Goal: Download file/media

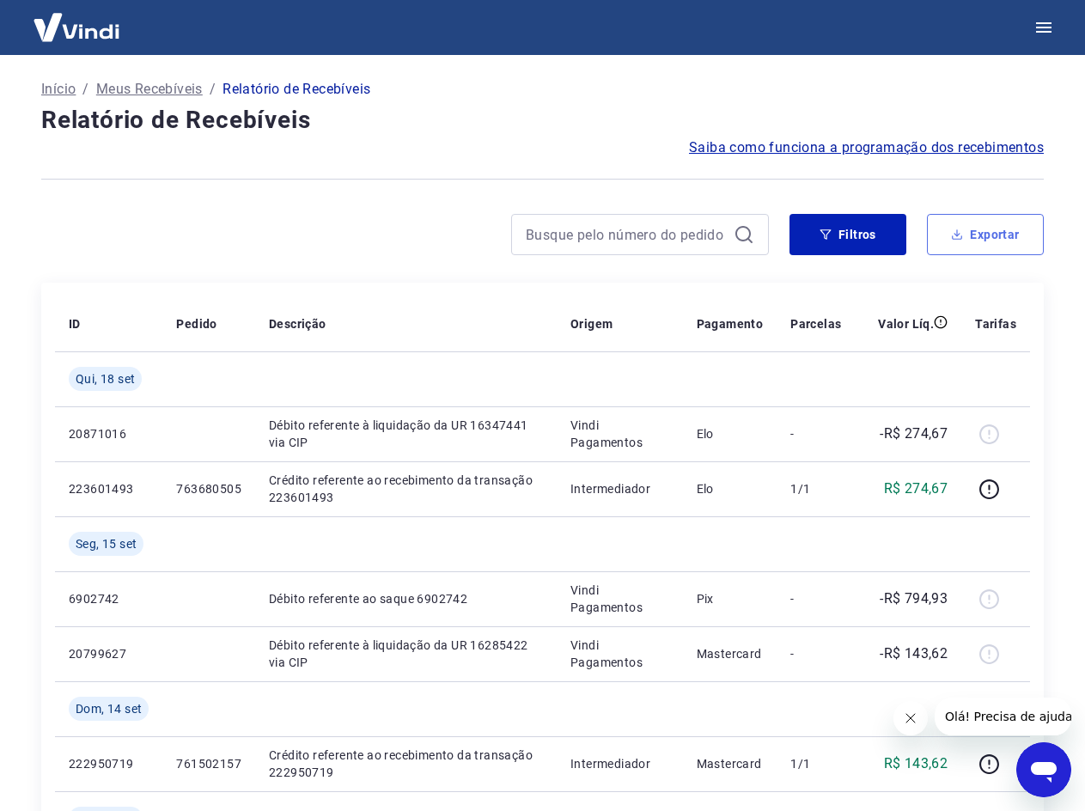
click at [988, 229] on button "Exportar" at bounding box center [985, 234] width 117 height 41
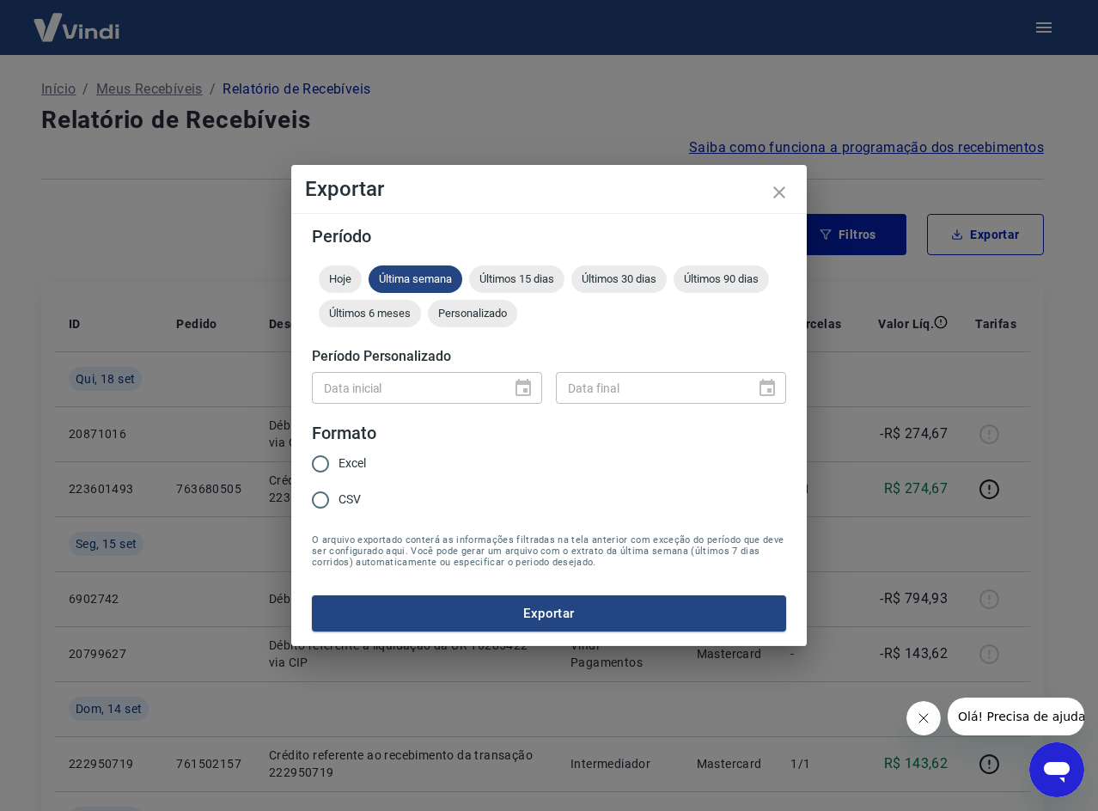
click at [521, 389] on div "Data inicial" at bounding box center [427, 388] width 230 height 32
click at [458, 318] on span "Personalizado" at bounding box center [472, 313] width 89 height 13
click at [521, 393] on icon "Choose date" at bounding box center [523, 388] width 21 height 21
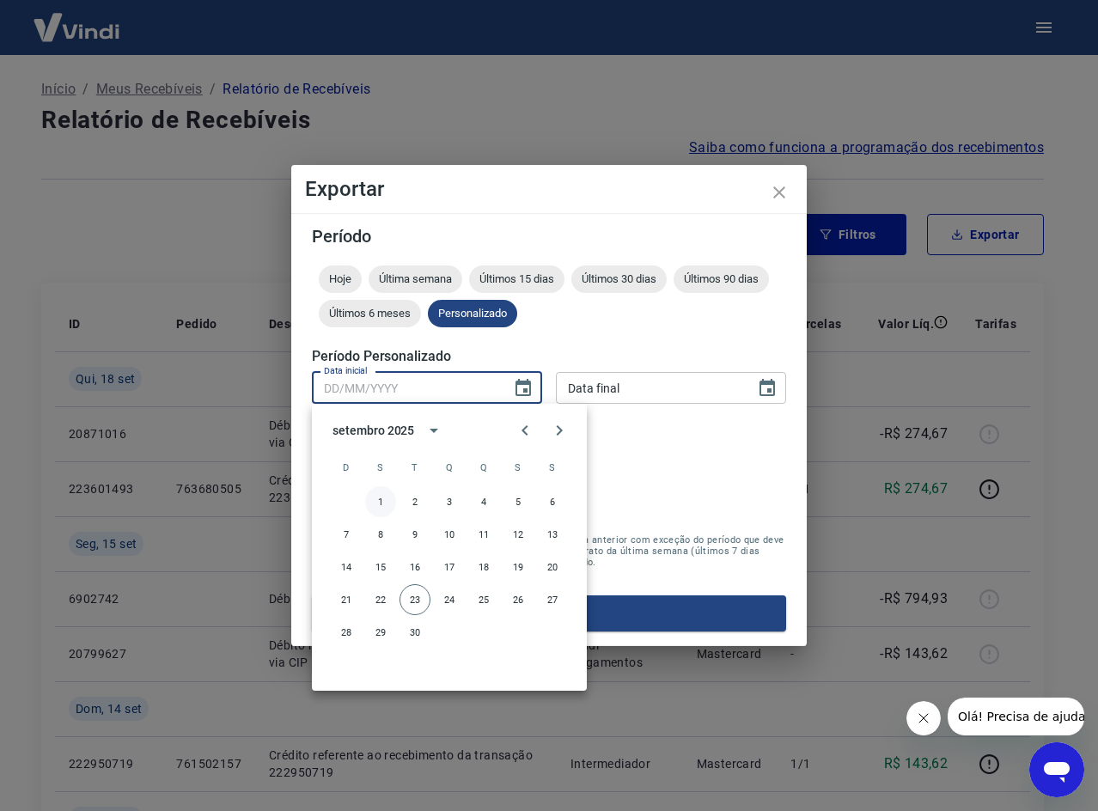
click at [380, 503] on button "1" at bounding box center [380, 501] width 31 height 31
type input "01/09/2025"
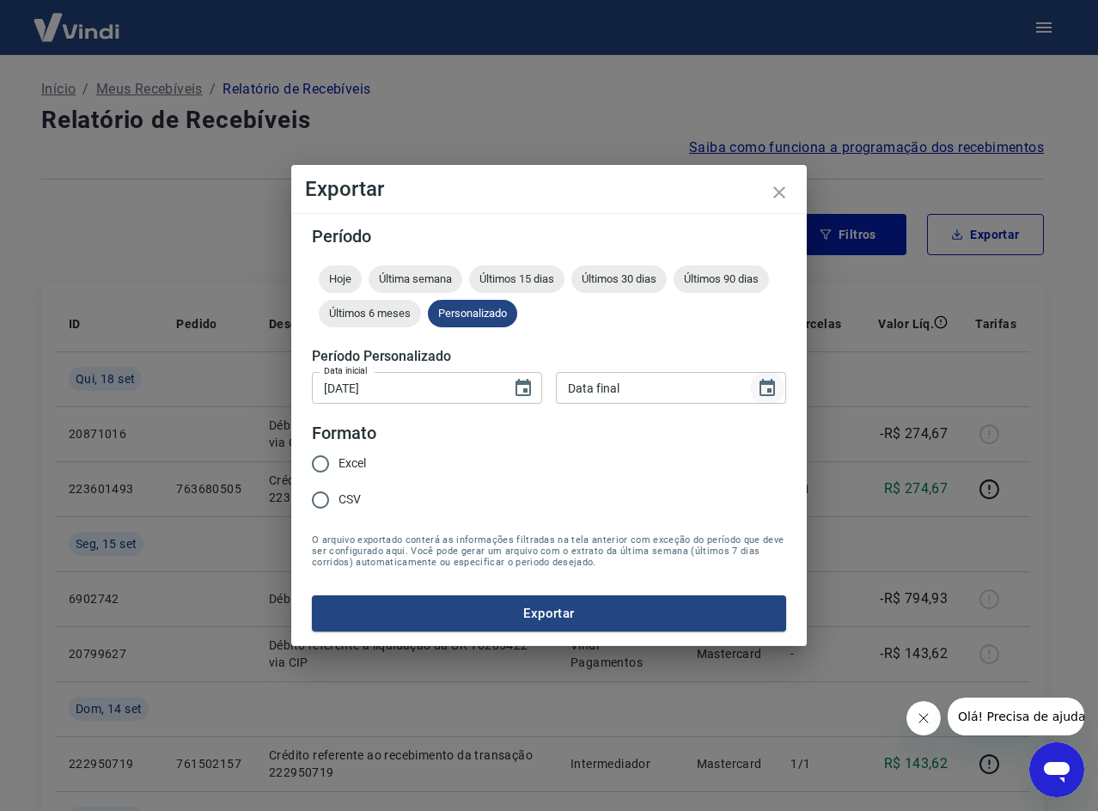
click at [758, 386] on icon "Choose date" at bounding box center [767, 388] width 21 height 21
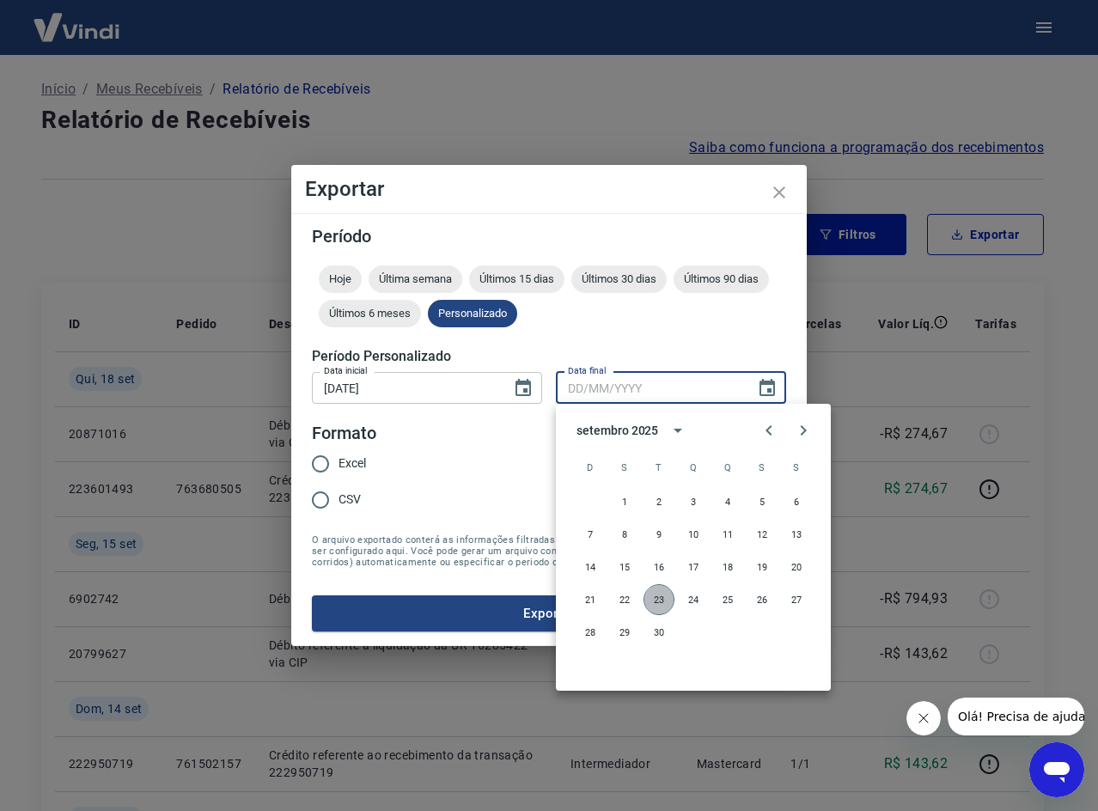
click at [666, 593] on button "23" at bounding box center [658, 599] width 31 height 31
type input "23/09/2025"
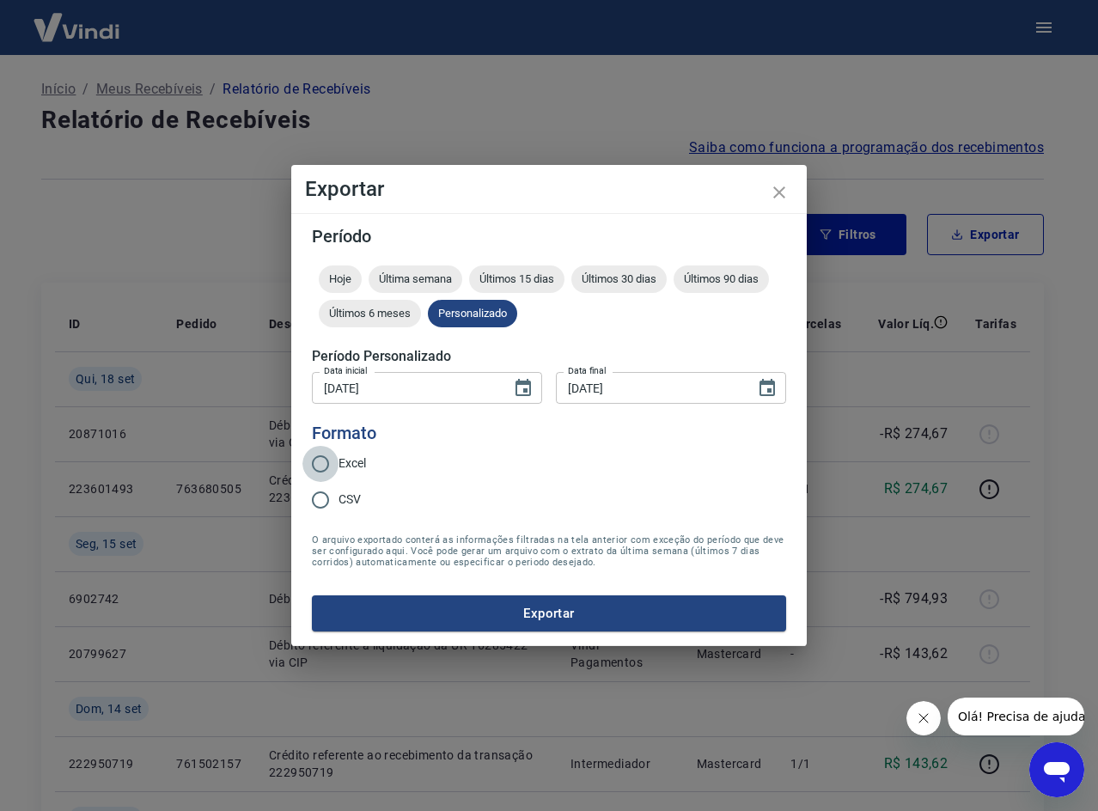
click at [317, 460] on input "Excel" at bounding box center [320, 464] width 36 height 36
radio input "true"
click at [482, 611] on button "Exportar" at bounding box center [549, 613] width 474 height 36
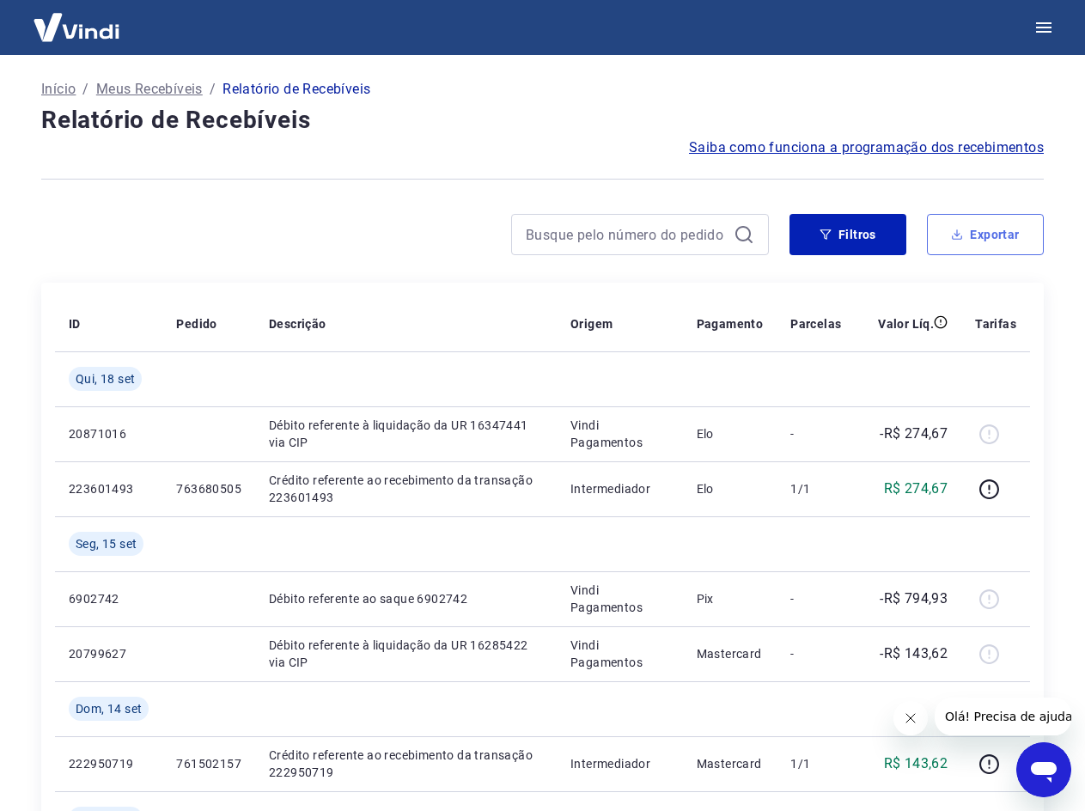
click at [960, 246] on button "Exportar" at bounding box center [985, 234] width 117 height 41
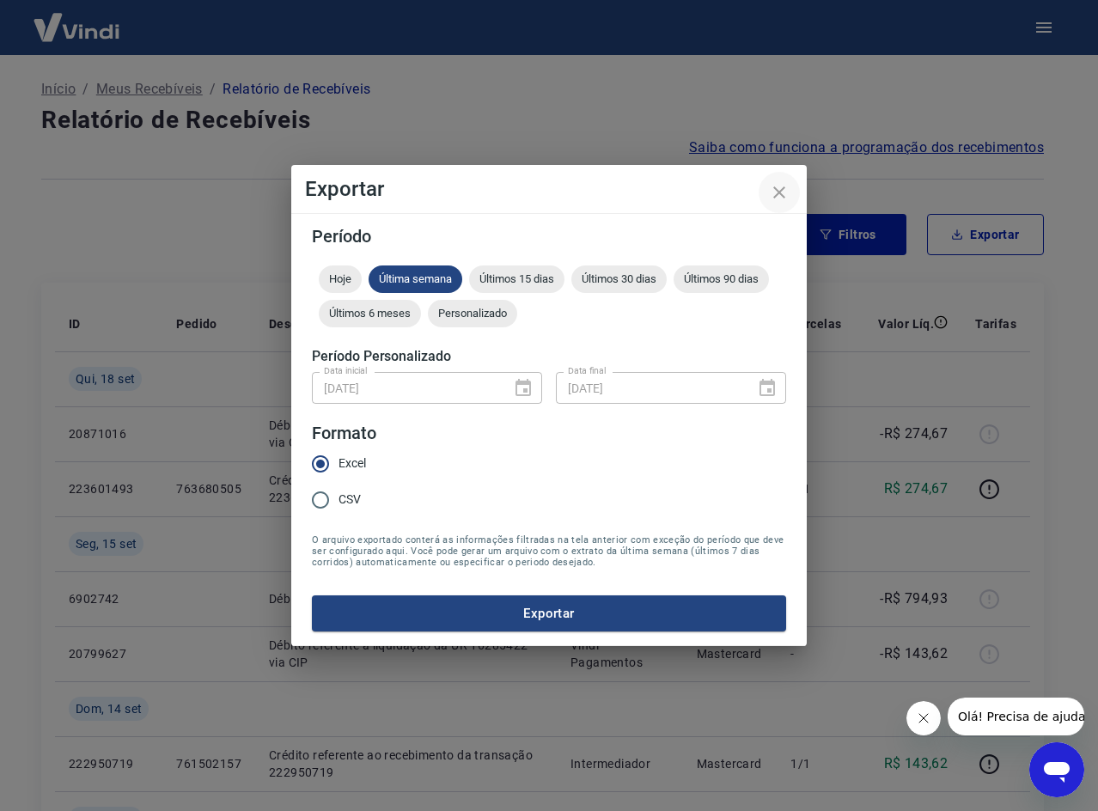
click at [788, 192] on icon "close" at bounding box center [779, 192] width 21 height 21
